Goal: Task Accomplishment & Management: Complete application form

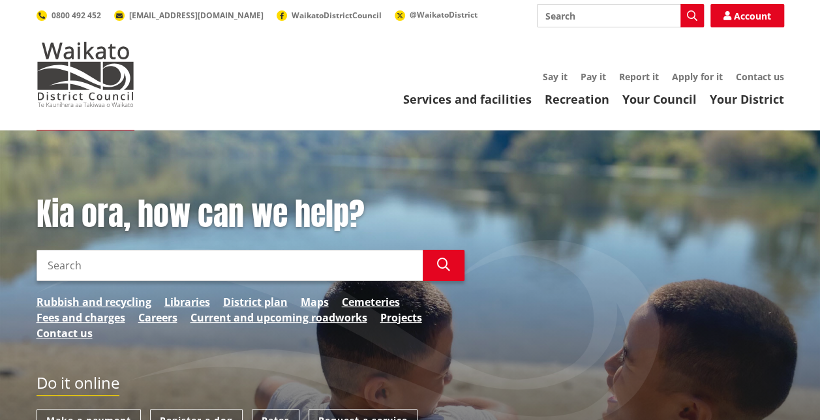
click at [275, 93] on ul "Services and facilities Recreation Your Council Your District" at bounding box center [473, 100] width 624 height 14
click at [277, 266] on input "Search" at bounding box center [230, 265] width 386 height 31
type input "solicitor request"
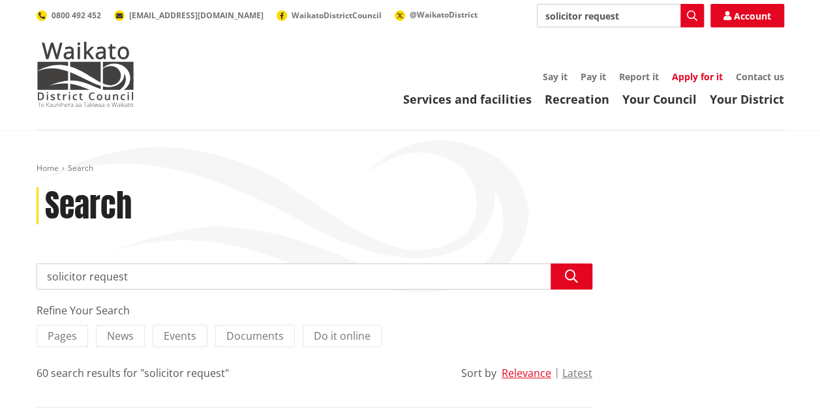
click at [698, 74] on link "Apply for it" at bounding box center [697, 76] width 51 height 12
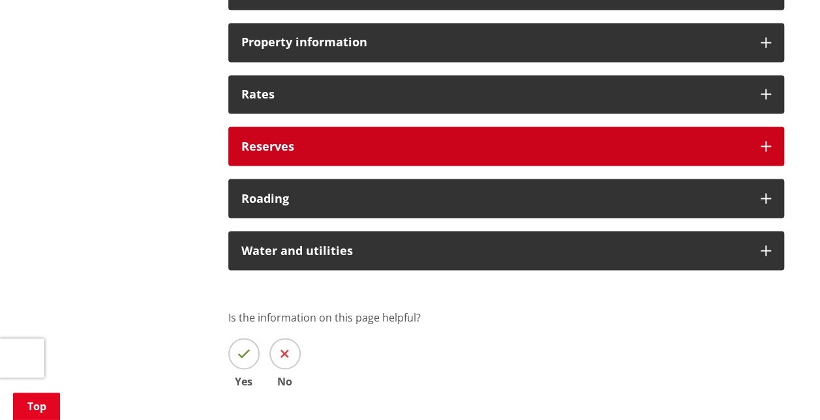
scroll to position [1109, 0]
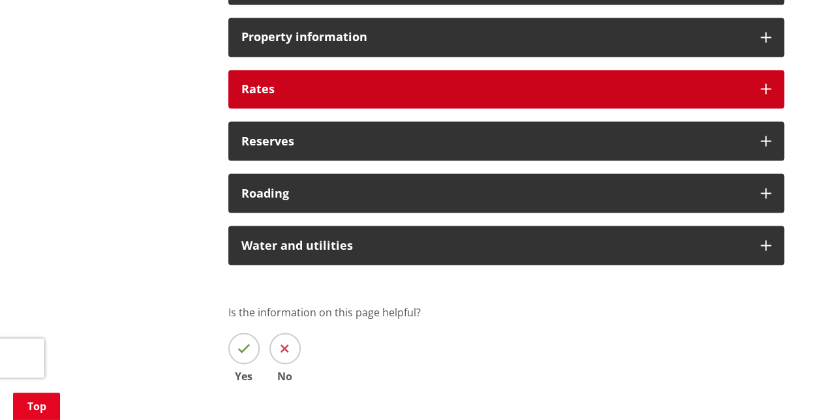
click at [311, 87] on h3 "Rates" at bounding box center [494, 89] width 506 height 13
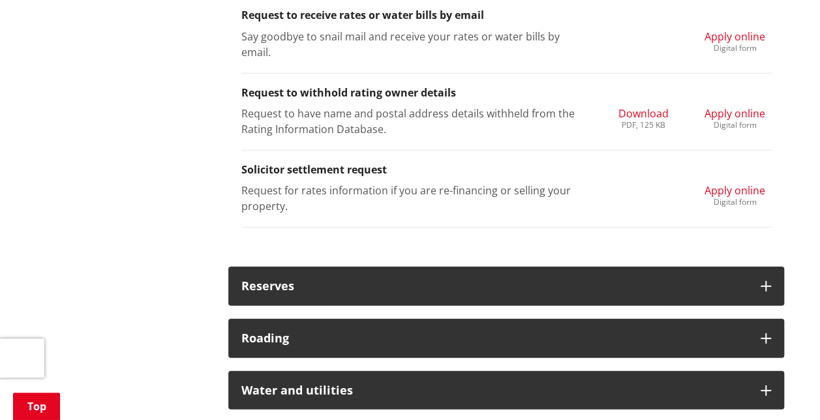
scroll to position [1762, 0]
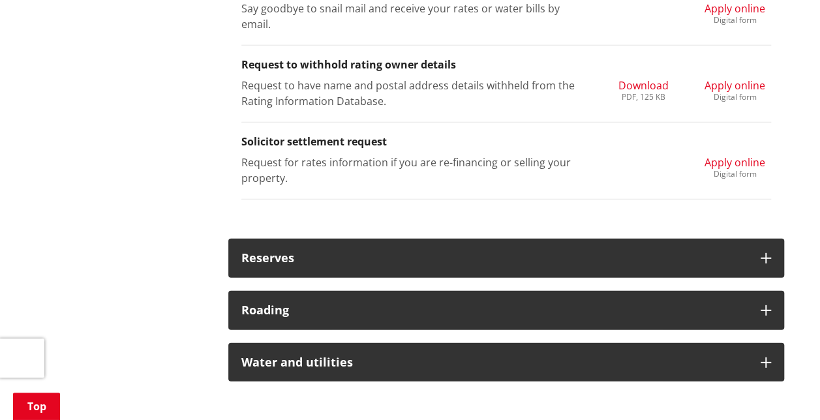
click at [735, 155] on span "Apply online" at bounding box center [735, 162] width 61 height 14
